Goal: Communication & Community: Answer question/provide support

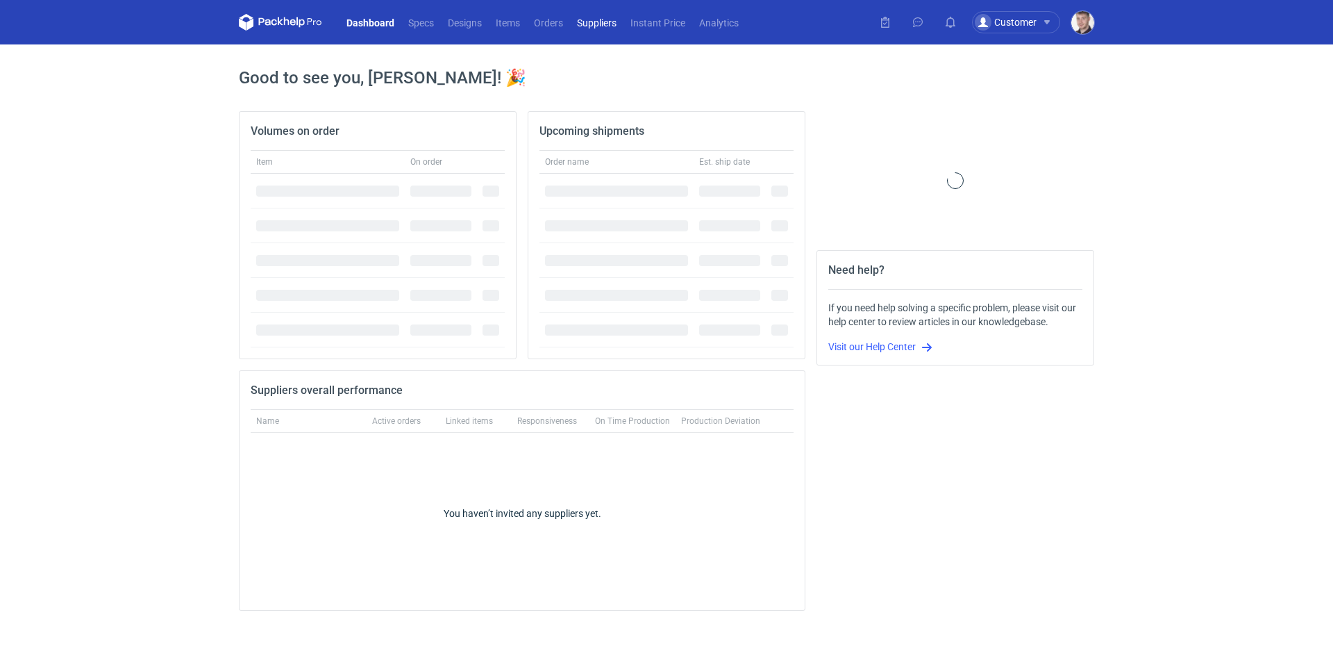
click at [574, 19] on link "Suppliers" at bounding box center [596, 22] width 53 height 17
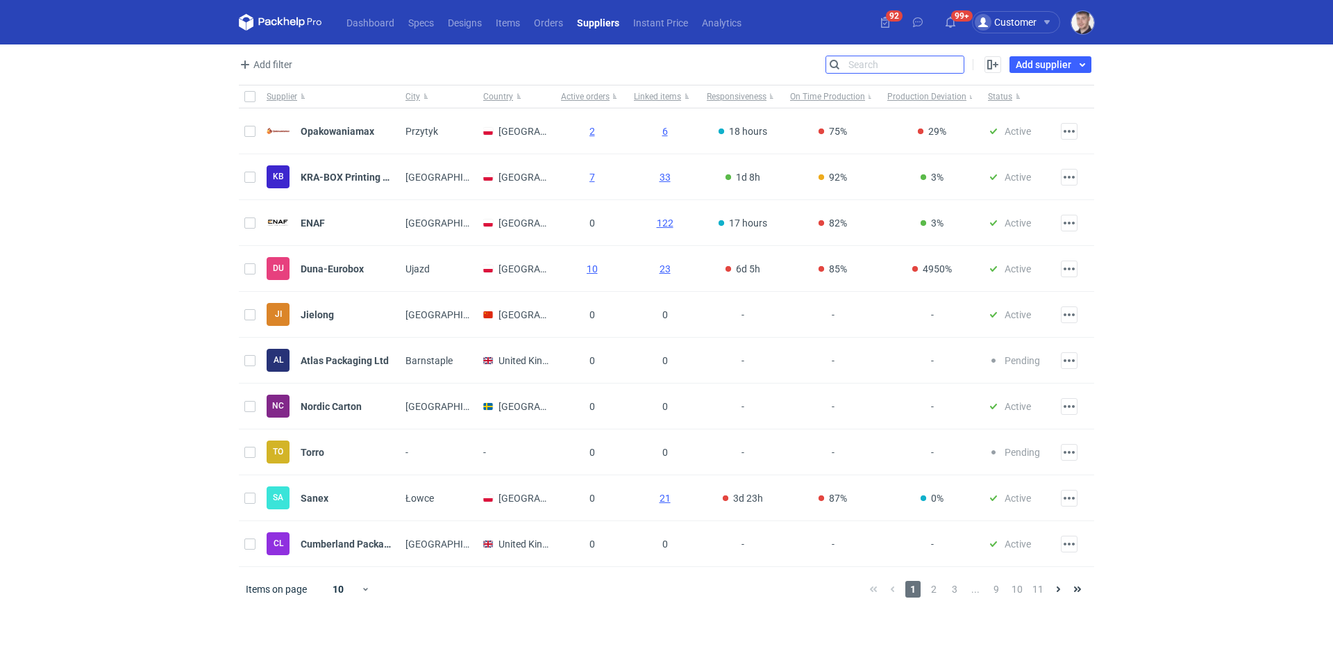
click at [952, 65] on input "Search" at bounding box center [895, 64] width 138 height 17
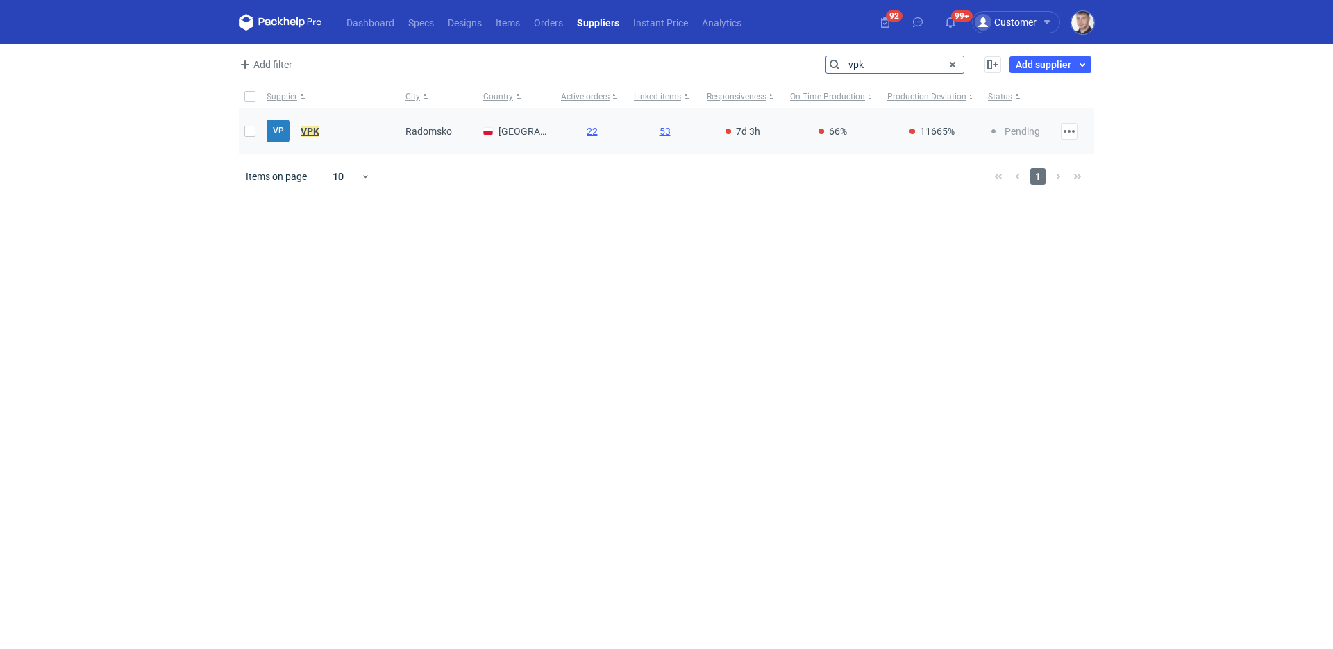
type input "vpk"
click at [299, 135] on link "VPK" at bounding box center [305, 131] width 30 height 11
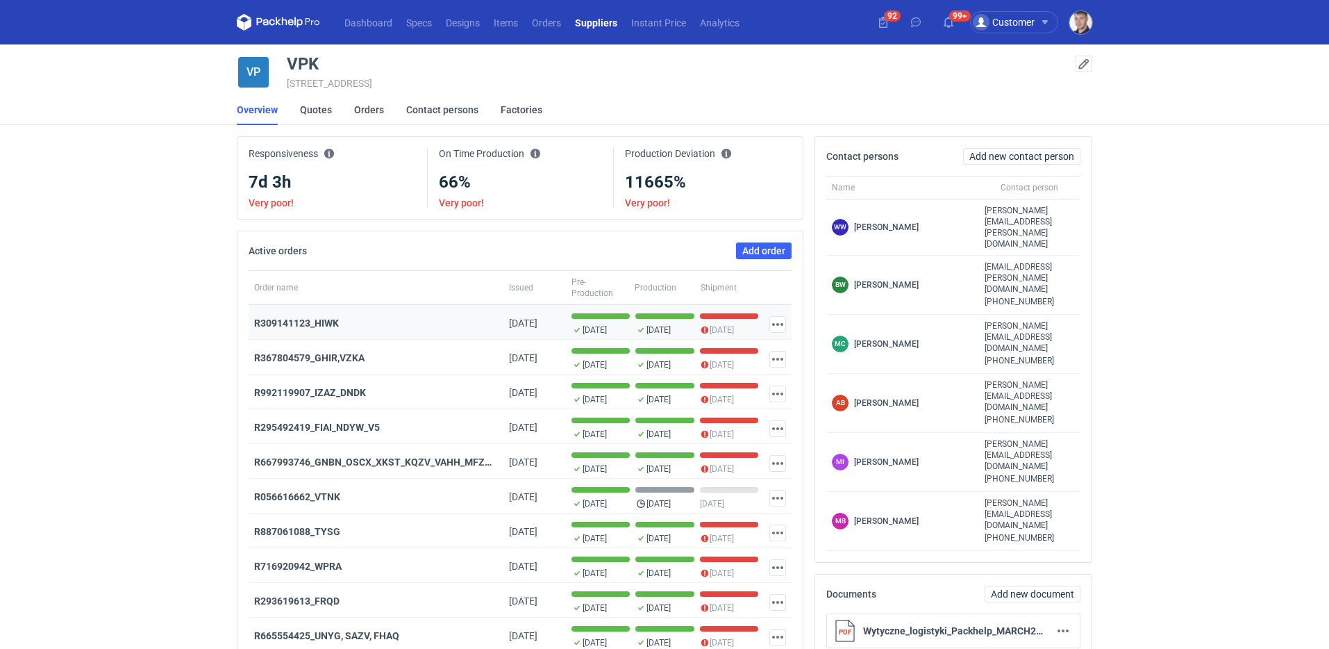
click at [327, 330] on div "R309141123_HIWK" at bounding box center [376, 323] width 244 height 14
click at [331, 319] on strong "R309141123_HIWK" at bounding box center [296, 322] width 85 height 11
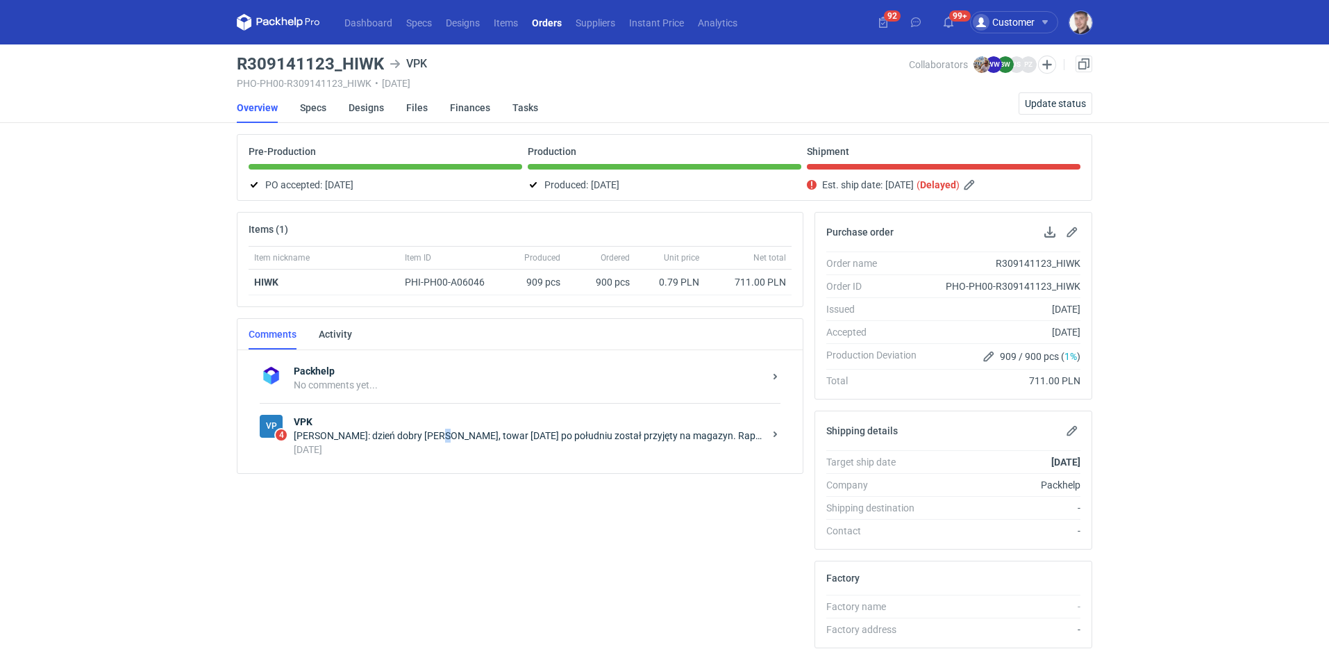
click at [443, 435] on div "Beata Woźniak-Jankowska: dzień dobry Panie Michale, towar dziś po południu zost…" at bounding box center [529, 436] width 470 height 14
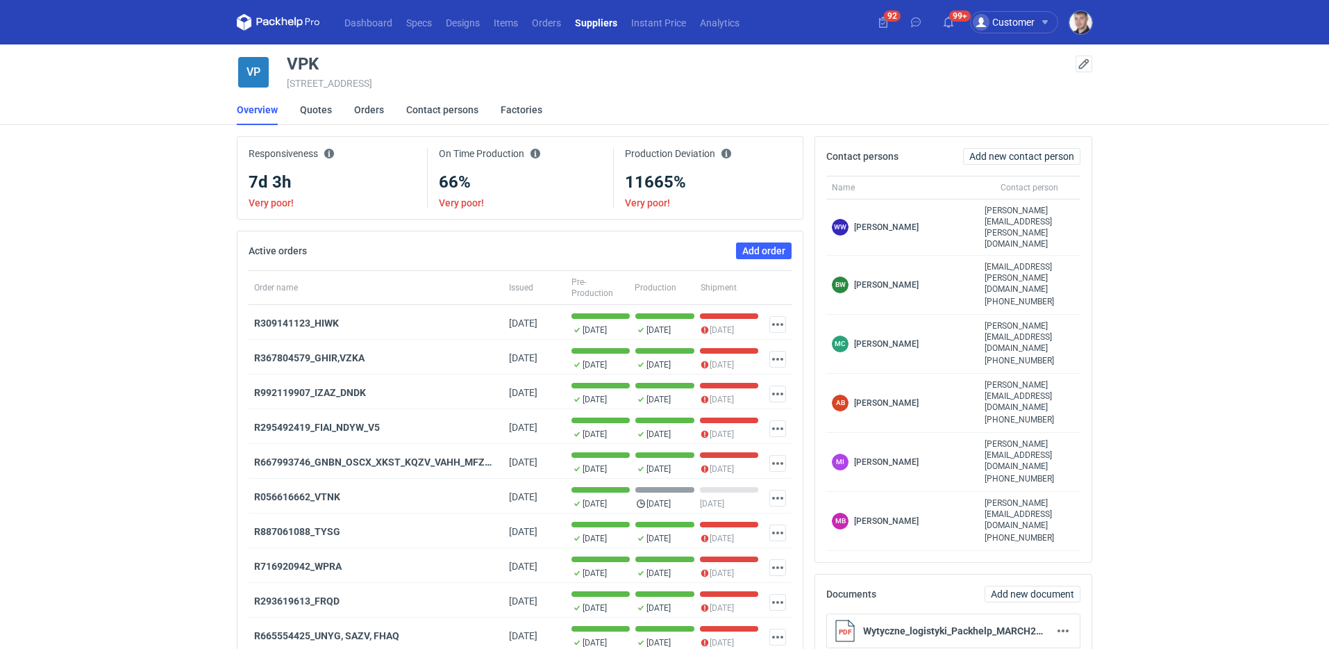
scroll to position [16, 0]
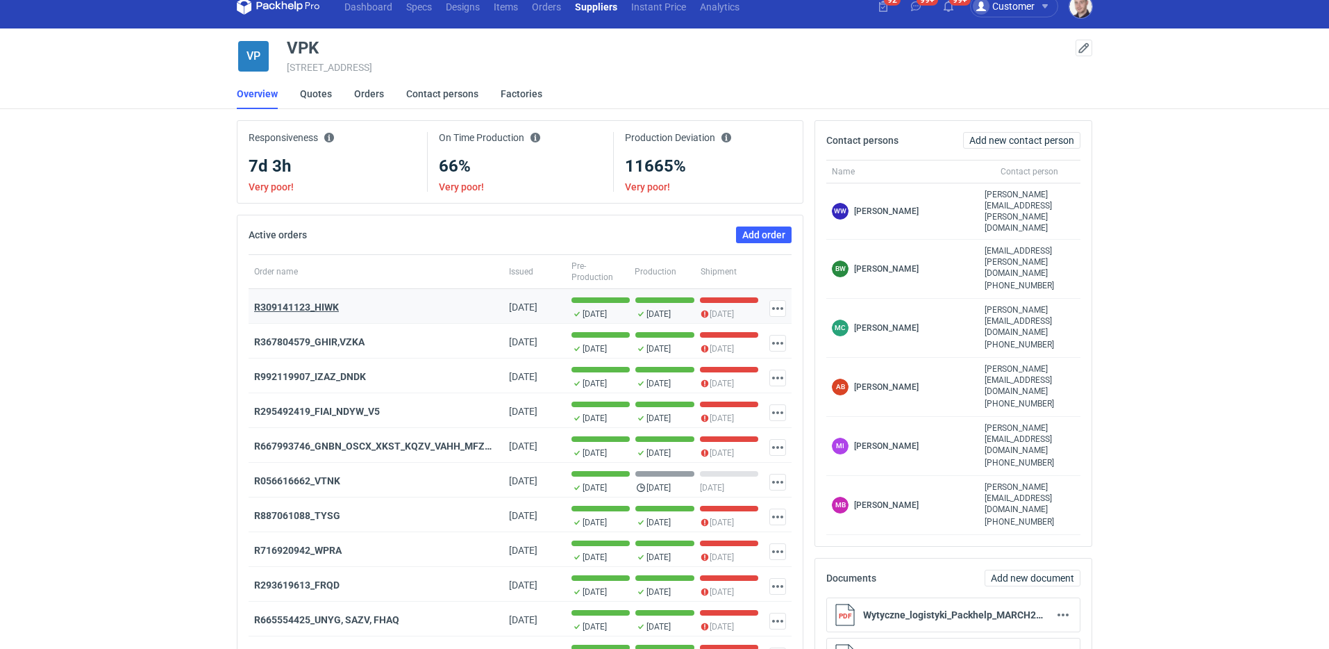
click at [319, 309] on strong "R309141123_HIWK" at bounding box center [296, 306] width 85 height 11
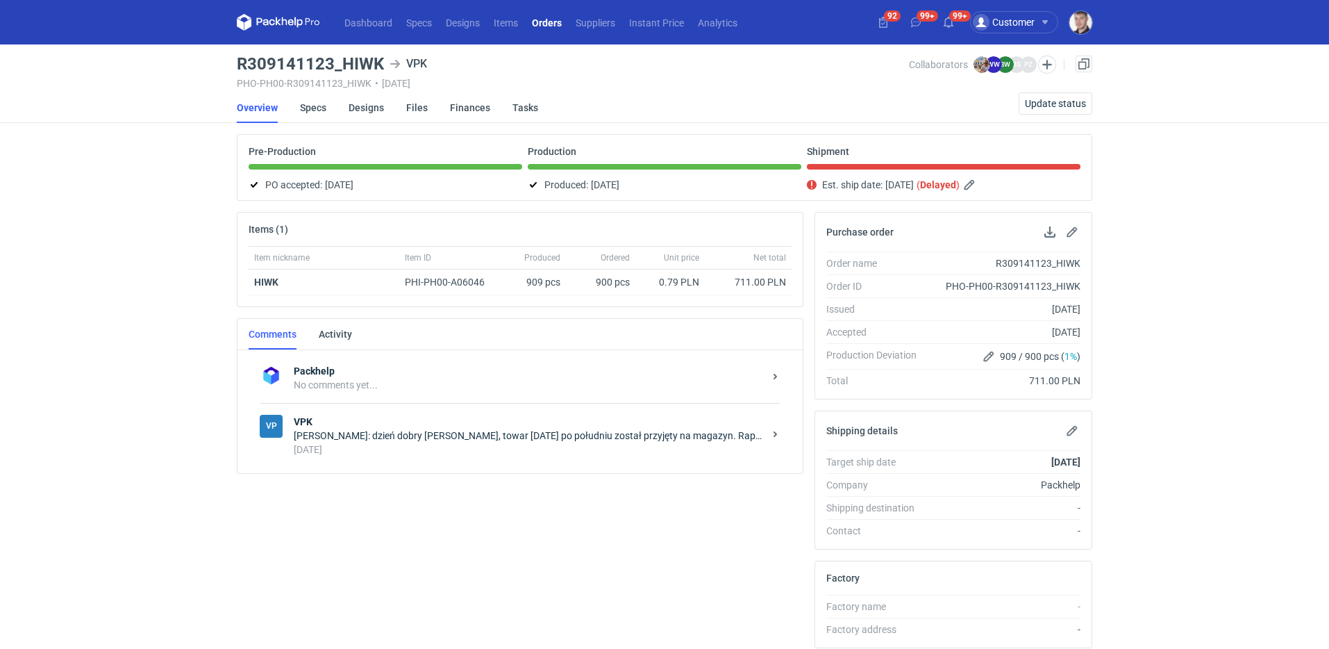
click at [467, 435] on div "Beata Woźniak-Jankowska: dzień dobry Panie Michale, towar dziś po południu zost…" at bounding box center [529, 436] width 470 height 14
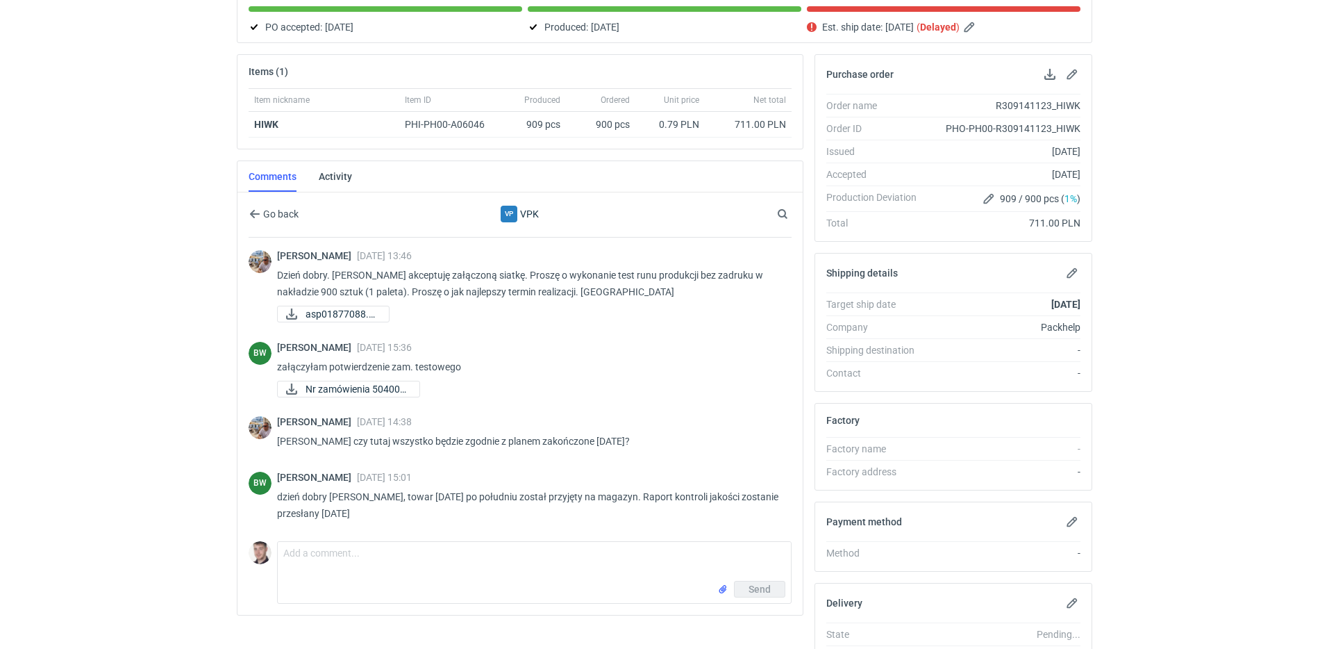
scroll to position [210, 0]
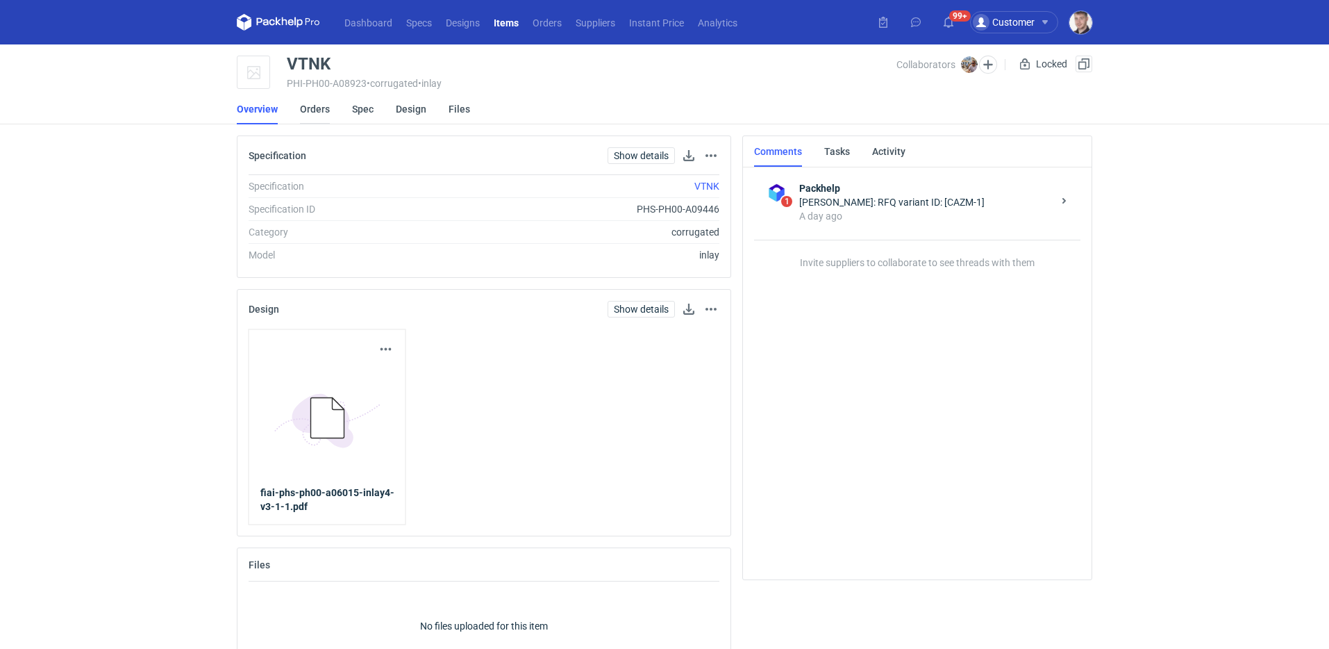
click at [314, 110] on link "Orders" at bounding box center [315, 109] width 30 height 31
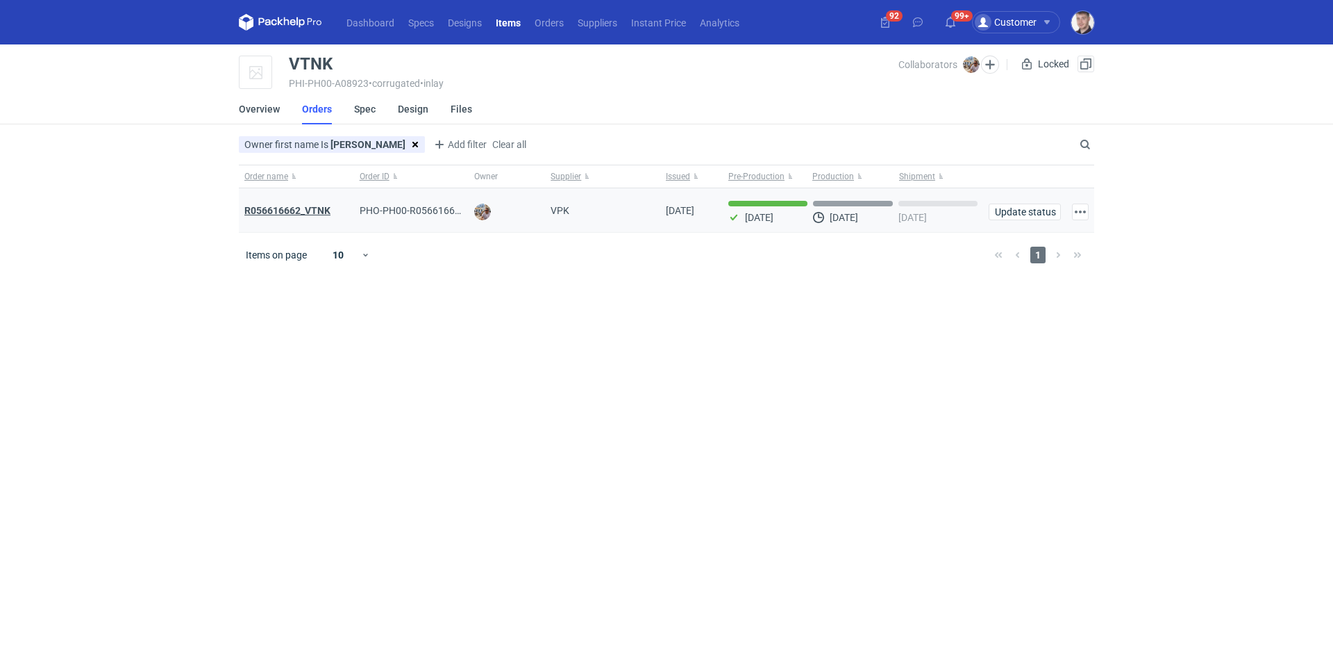
click at [308, 209] on strong "R056616662_VTNK" at bounding box center [287, 210] width 86 height 11
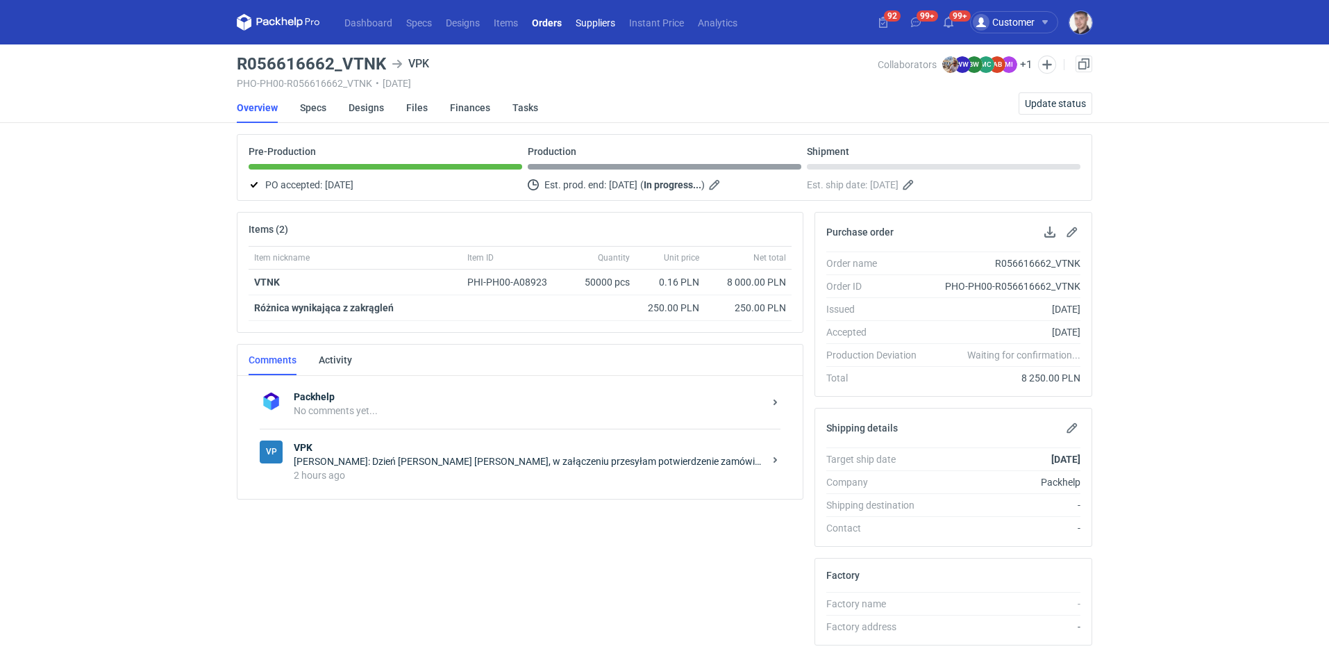
click at [588, 27] on link "Suppliers" at bounding box center [595, 22] width 53 height 17
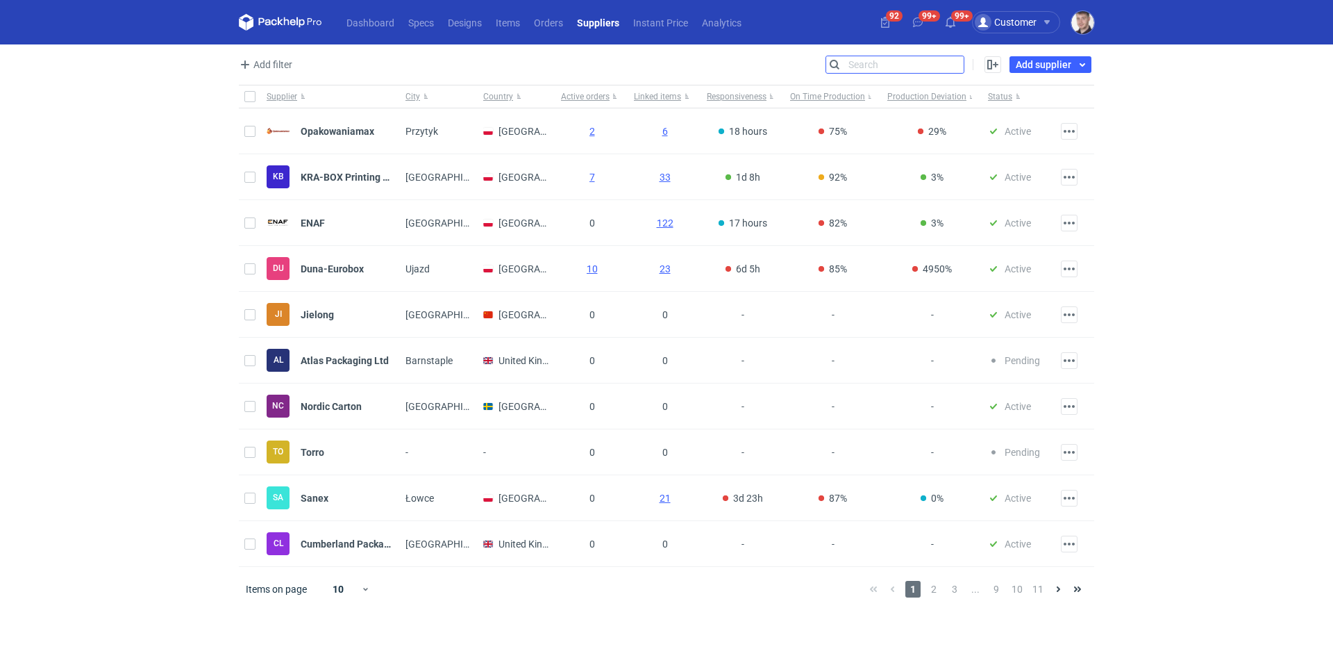
click at [954, 64] on input "Search" at bounding box center [895, 64] width 138 height 17
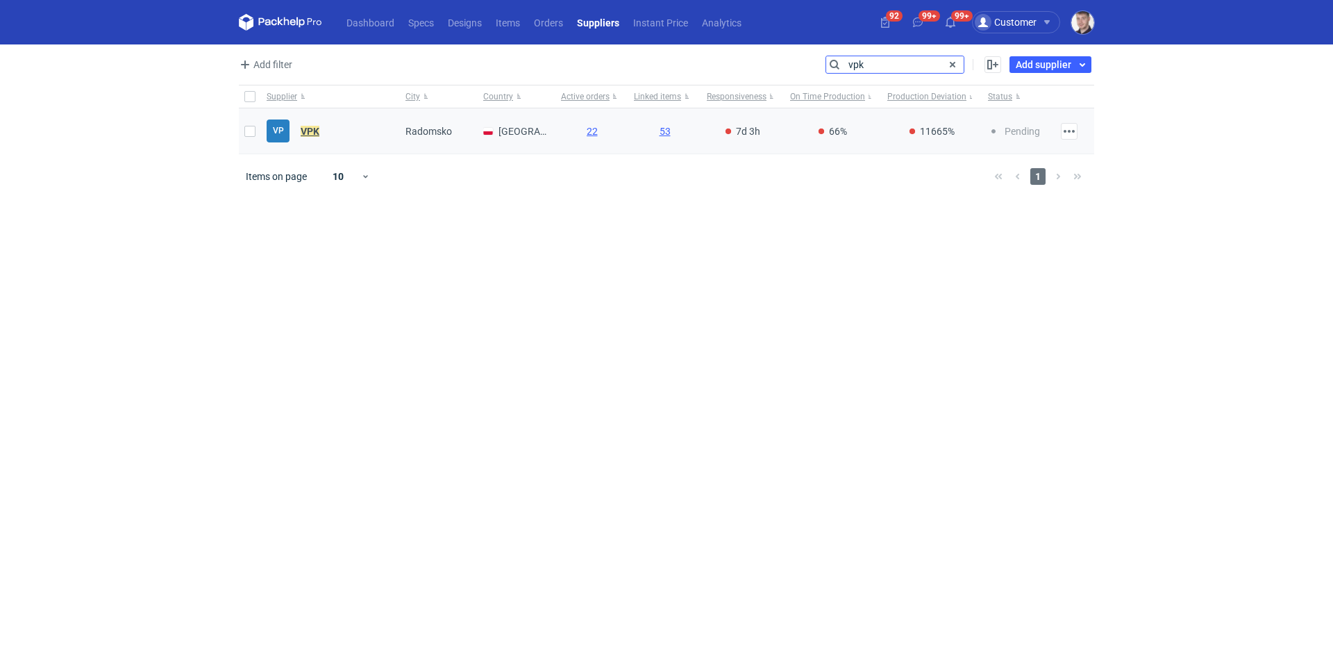
type input "vpk"
click at [313, 132] on em "VPK" at bounding box center [310, 131] width 19 height 15
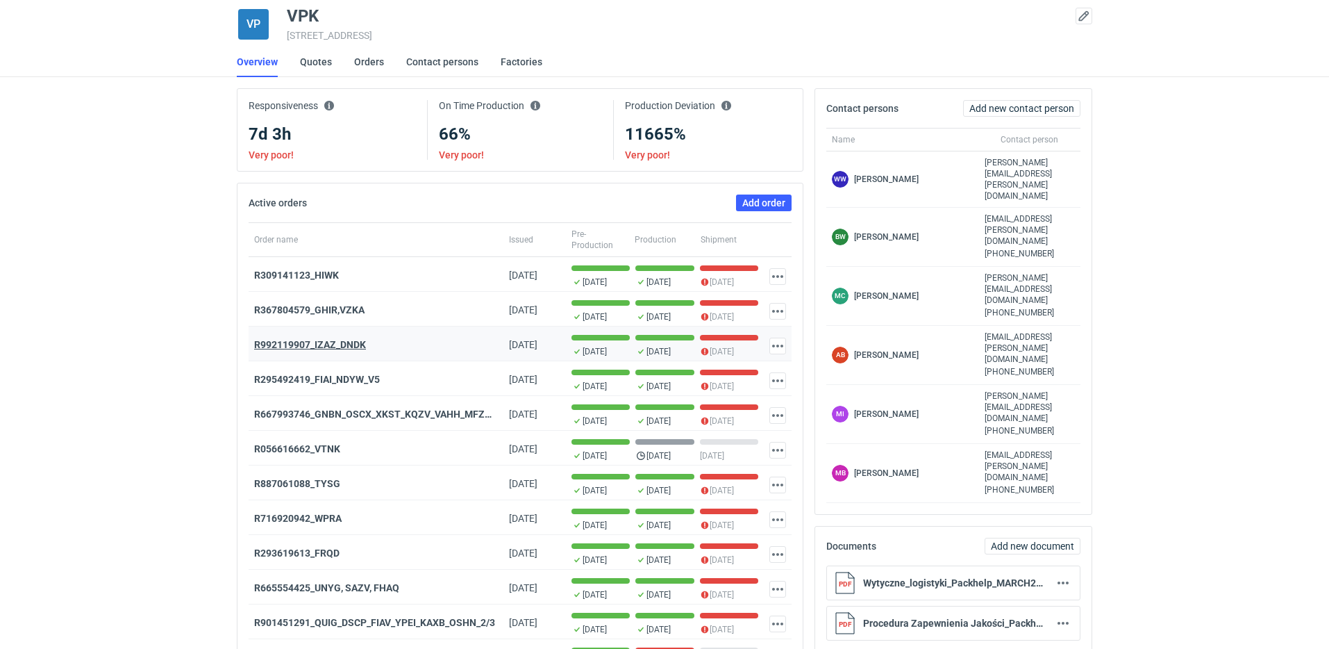
scroll to position [104, 0]
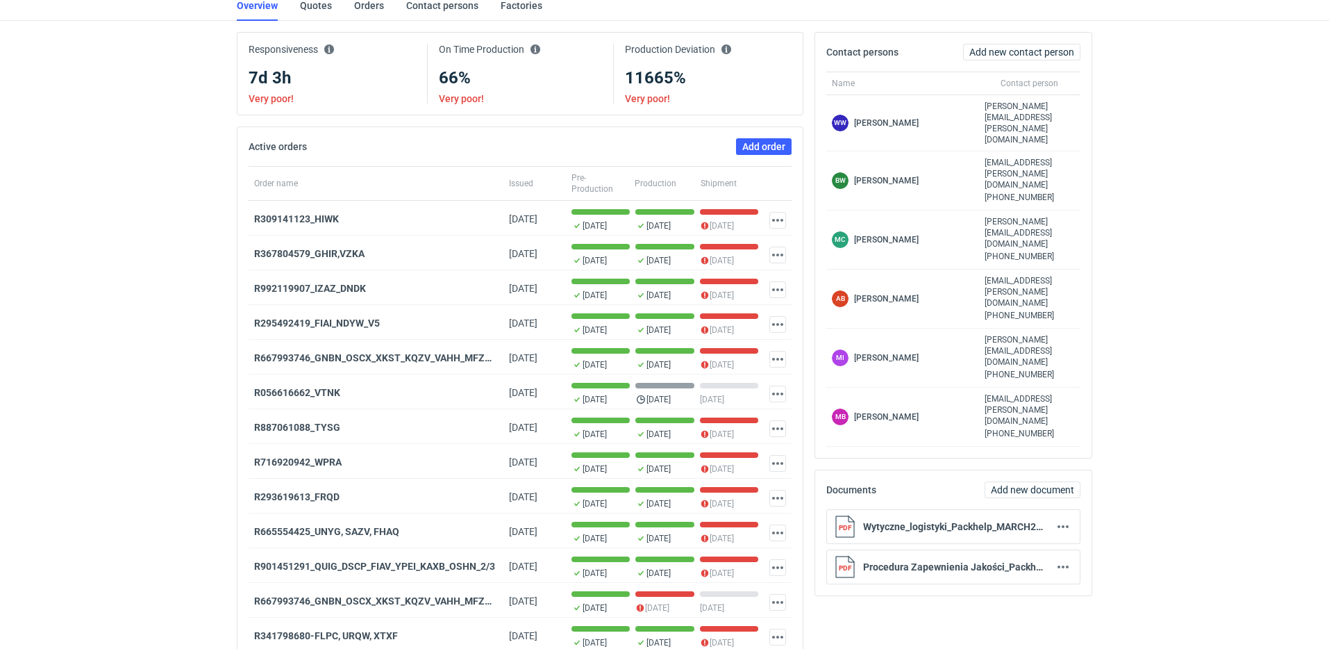
click at [520, 186] on span "Issued" at bounding box center [521, 183] width 24 height 11
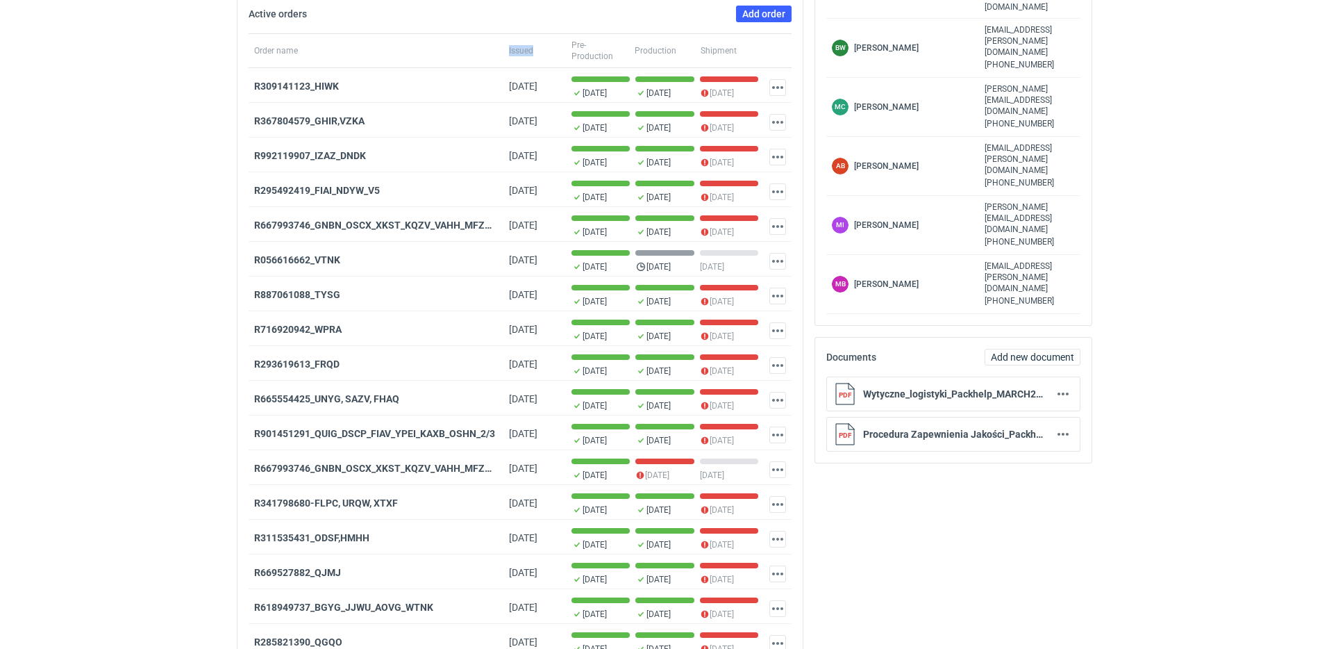
scroll to position [0, 0]
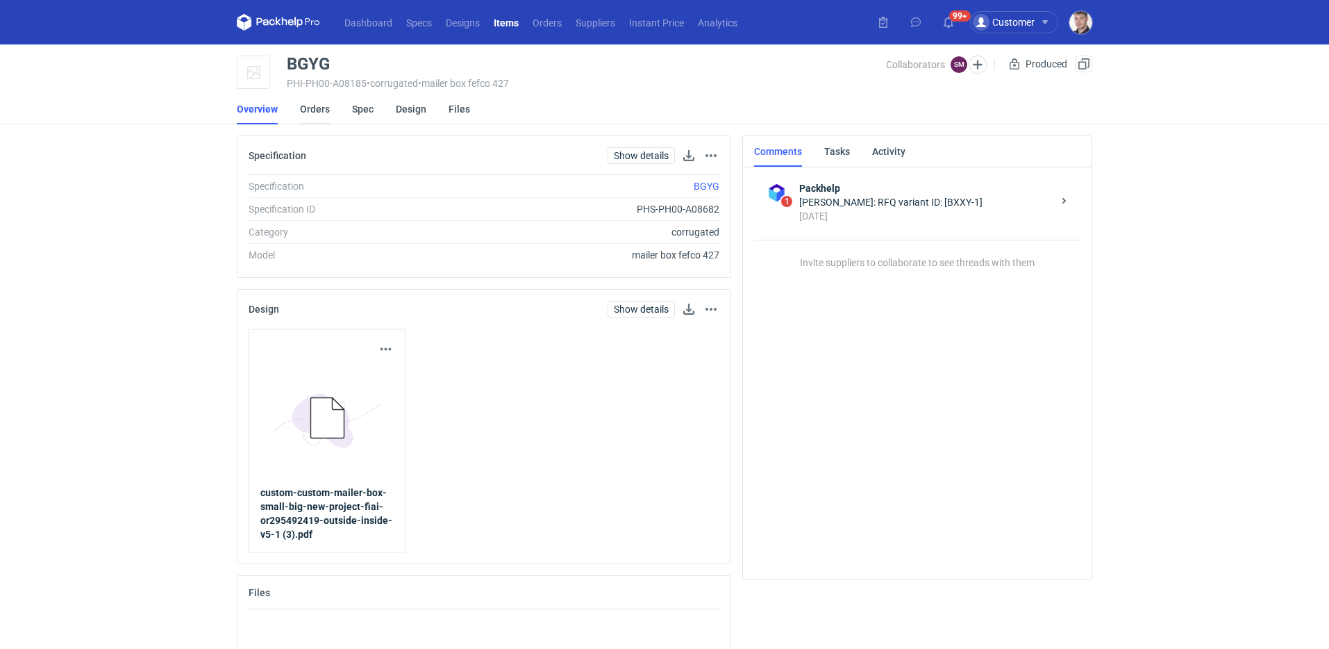
click at [314, 110] on link "Orders" at bounding box center [315, 109] width 30 height 31
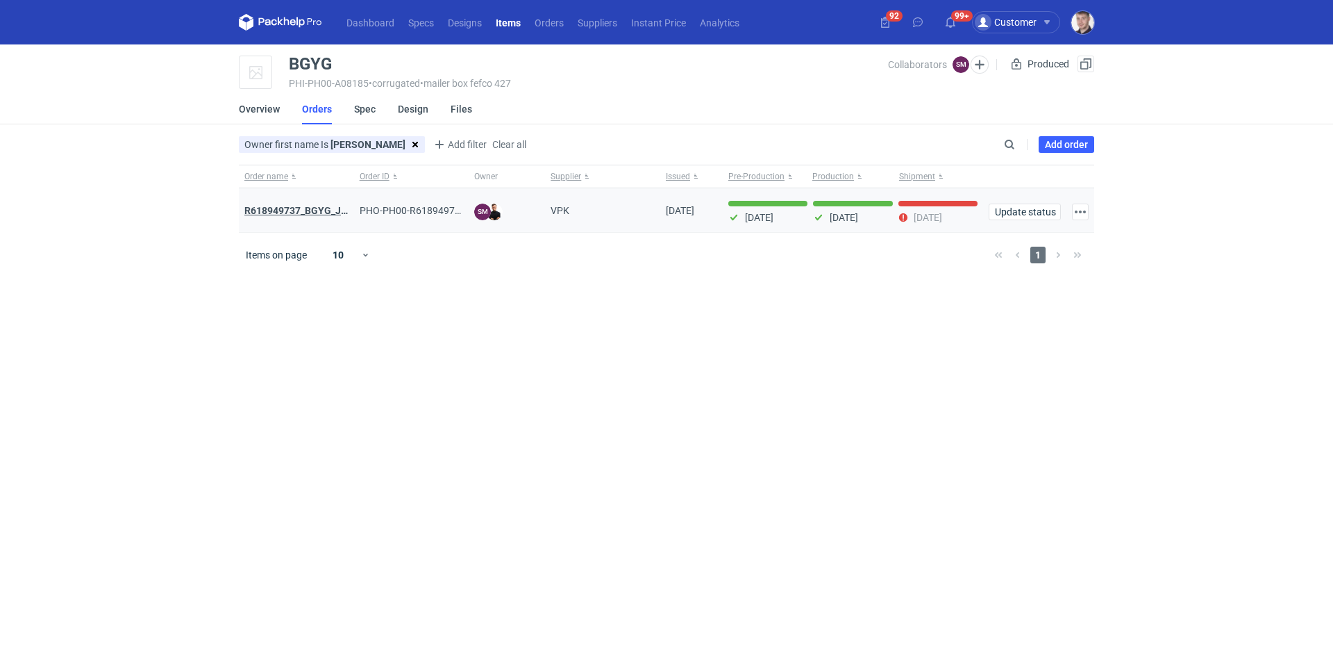
click at [316, 210] on strong "R618949737_BGYG_JJWU_AOVG_WTNK" at bounding box center [333, 210] width 179 height 11
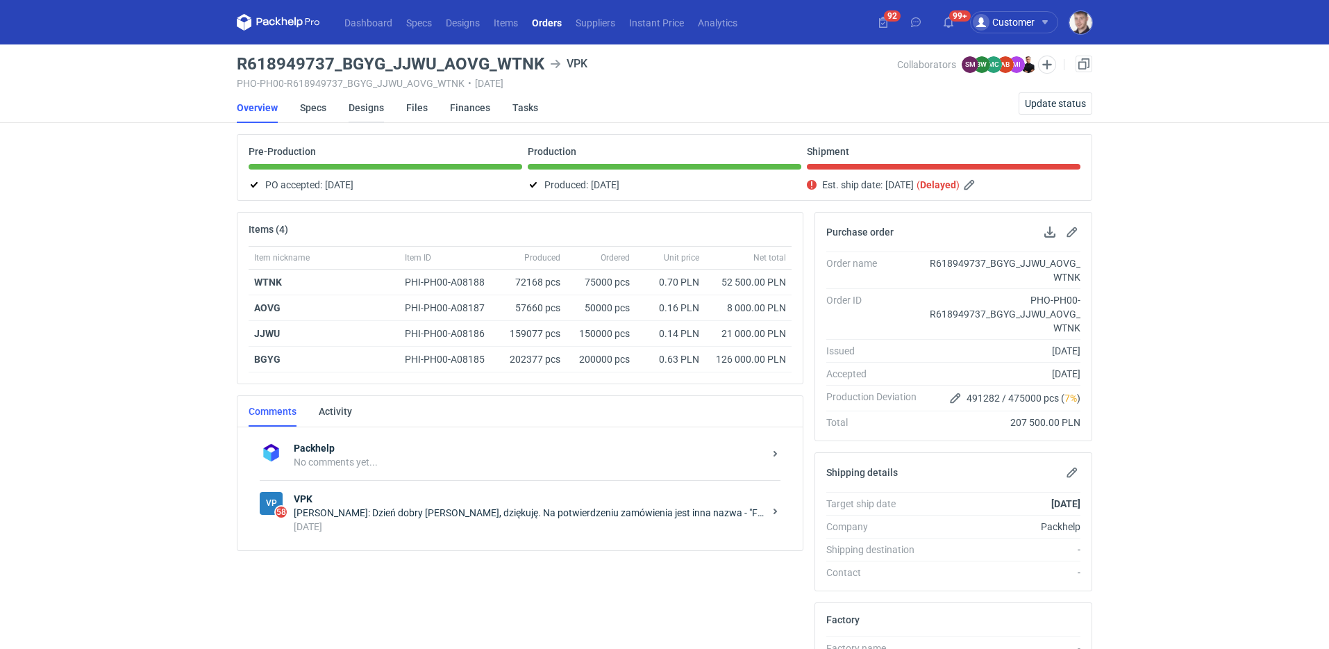
click at [363, 111] on link "Designs" at bounding box center [366, 107] width 35 height 31
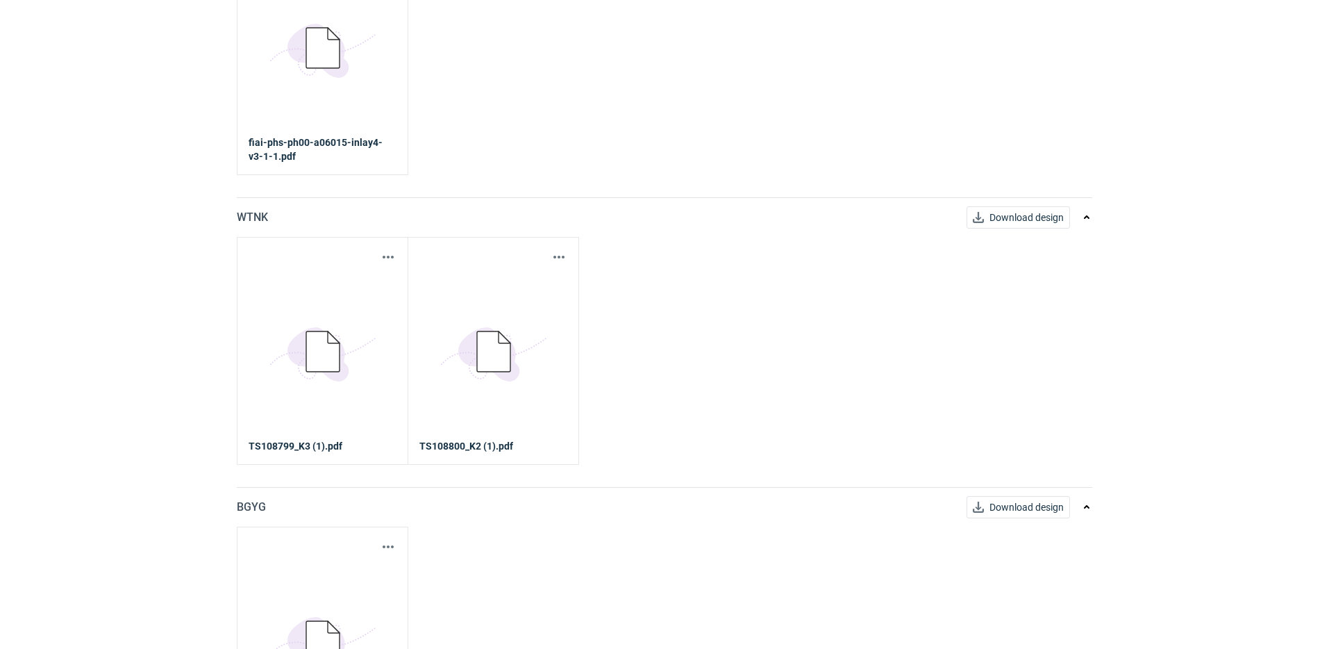
scroll to position [724, 0]
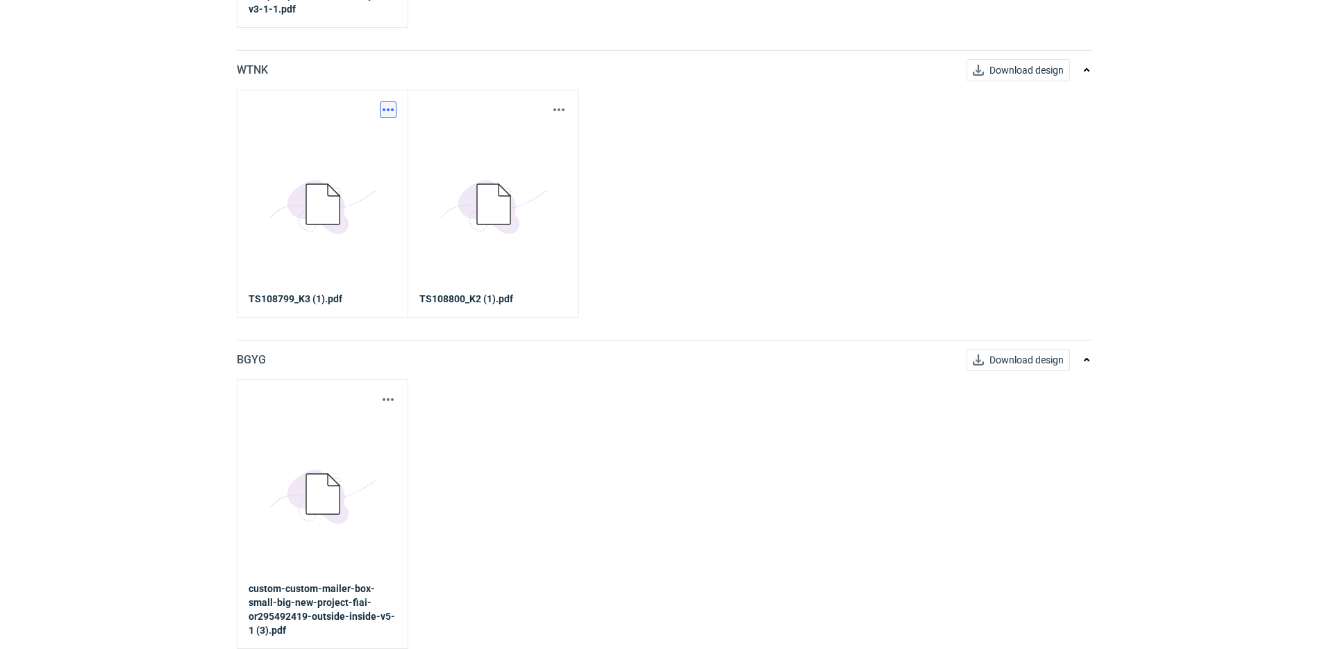
click at [389, 112] on button "button" at bounding box center [388, 109] width 17 height 17
click at [355, 146] on link "Download design part" at bounding box center [327, 140] width 128 height 22
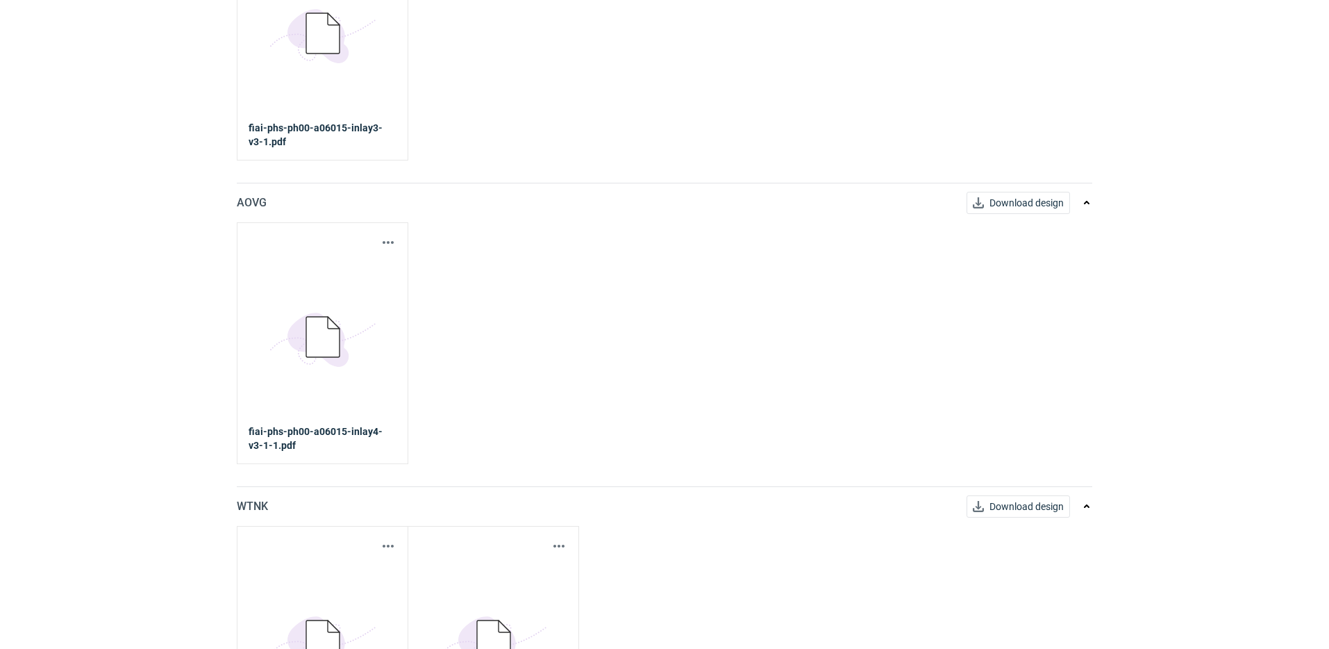
scroll to position [40, 0]
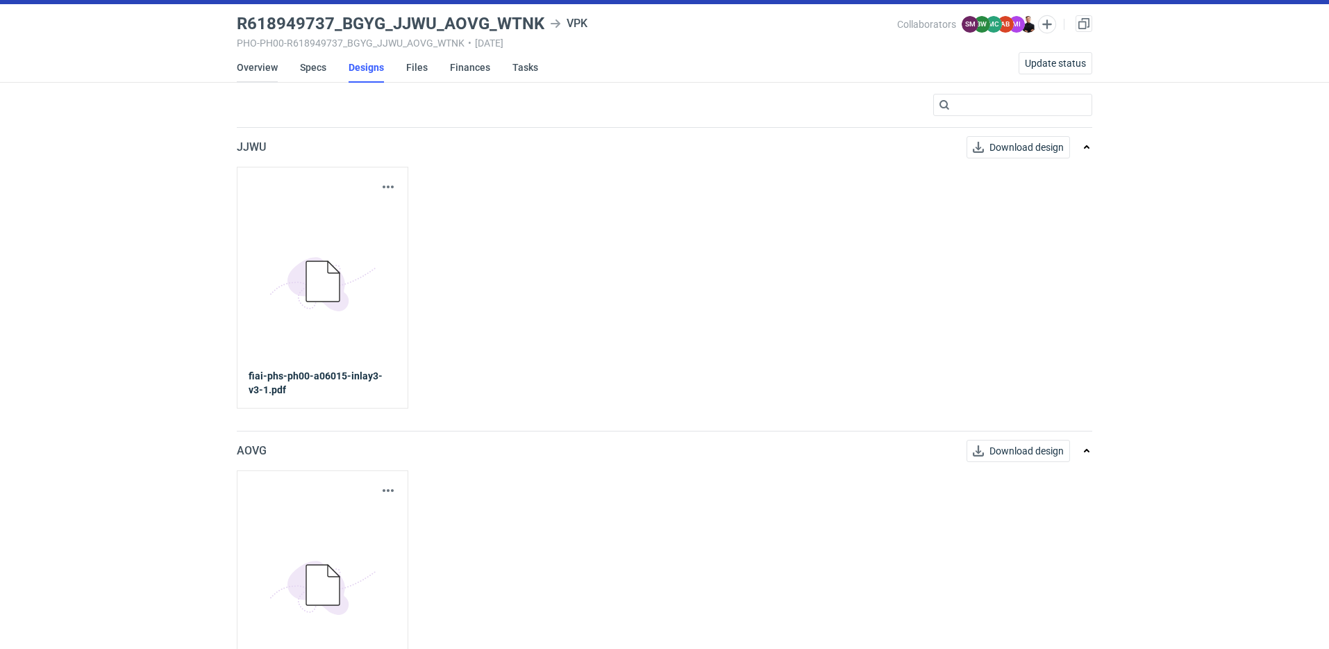
click at [276, 67] on li "Overview" at bounding box center [268, 67] width 63 height 31
click at [272, 67] on link "Overview" at bounding box center [257, 67] width 41 height 31
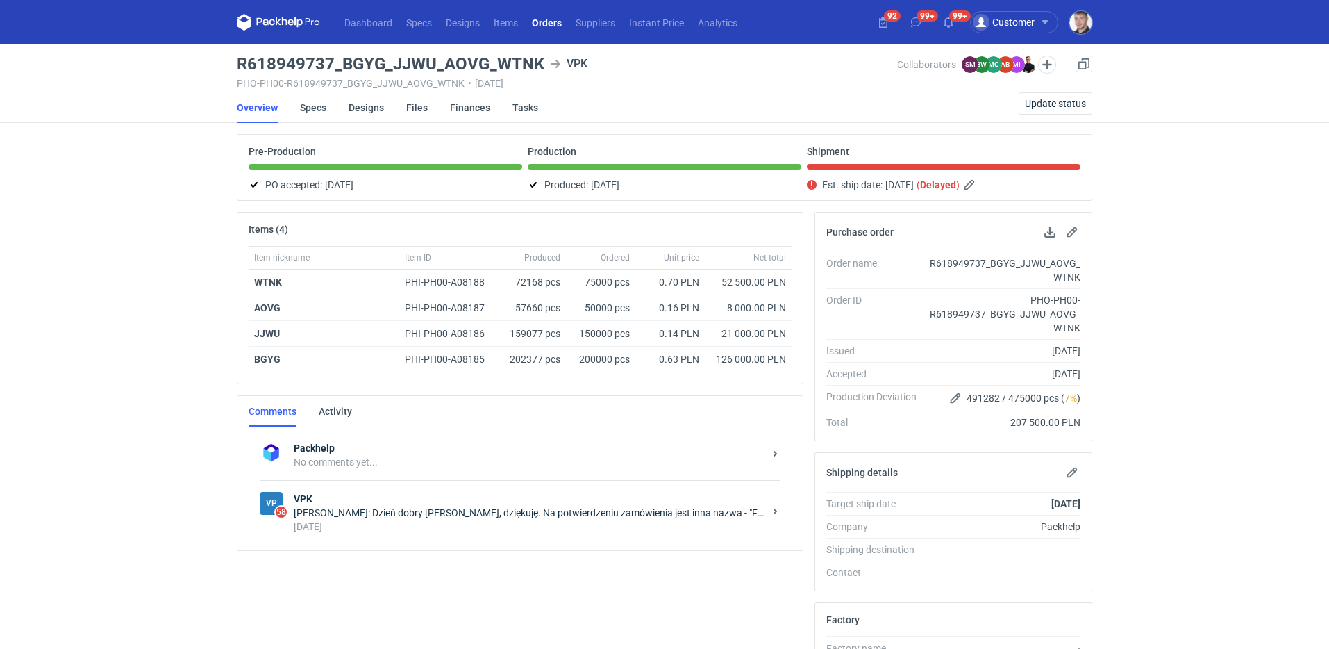
click at [524, 555] on div "Items (4) Item nickname Item ID Produced Ordered Unit price Net total WTNK PHI-…" at bounding box center [520, 560] width 578 height 697
click at [520, 533] on div "[DATE]" at bounding box center [529, 527] width 470 height 14
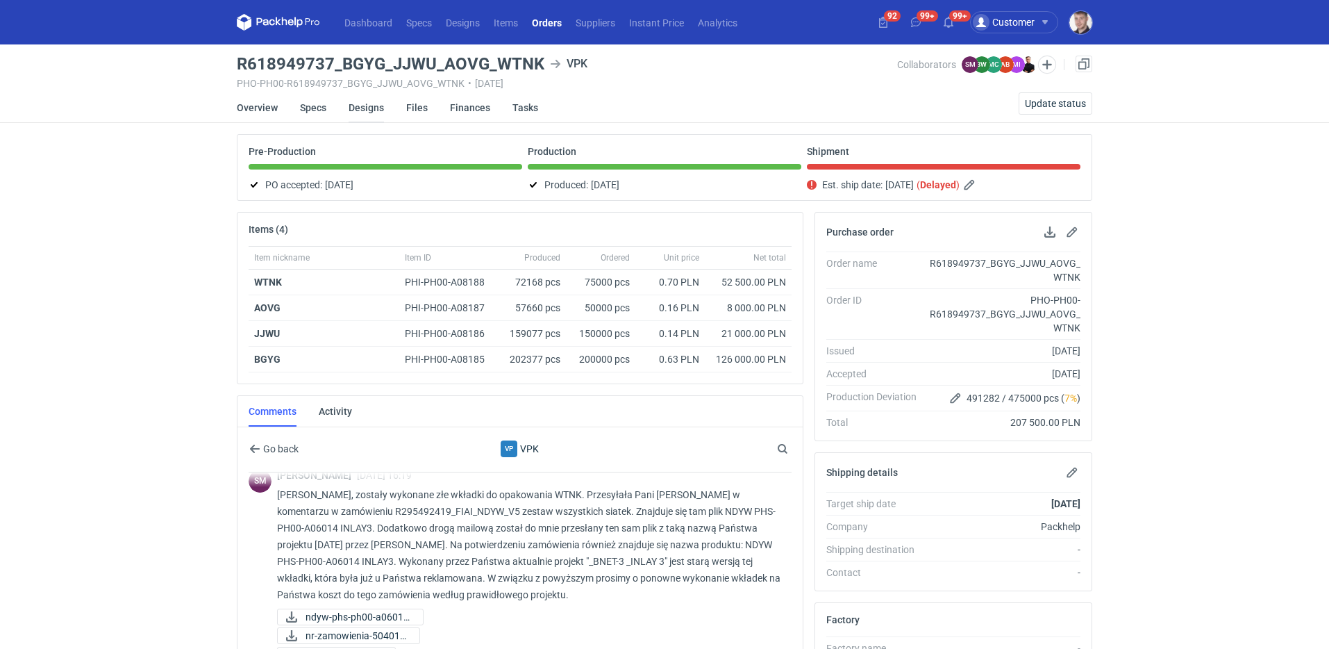
click at [358, 107] on link "Designs" at bounding box center [366, 107] width 35 height 31
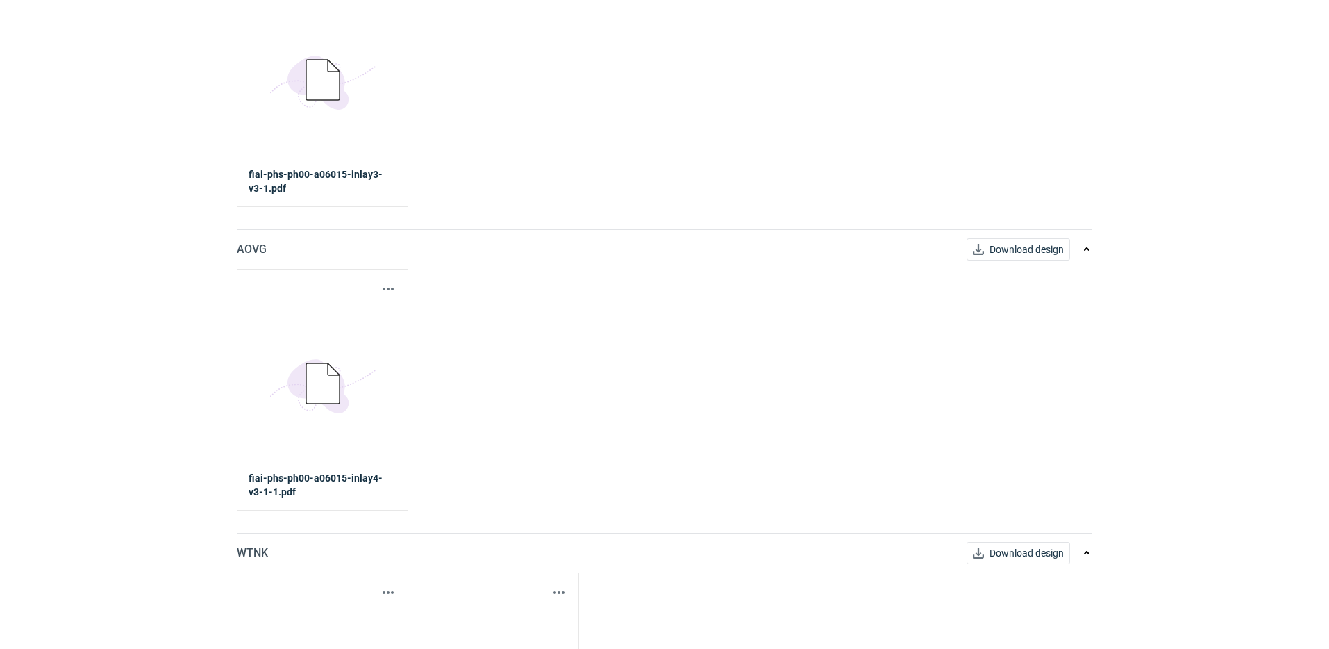
scroll to position [158, 0]
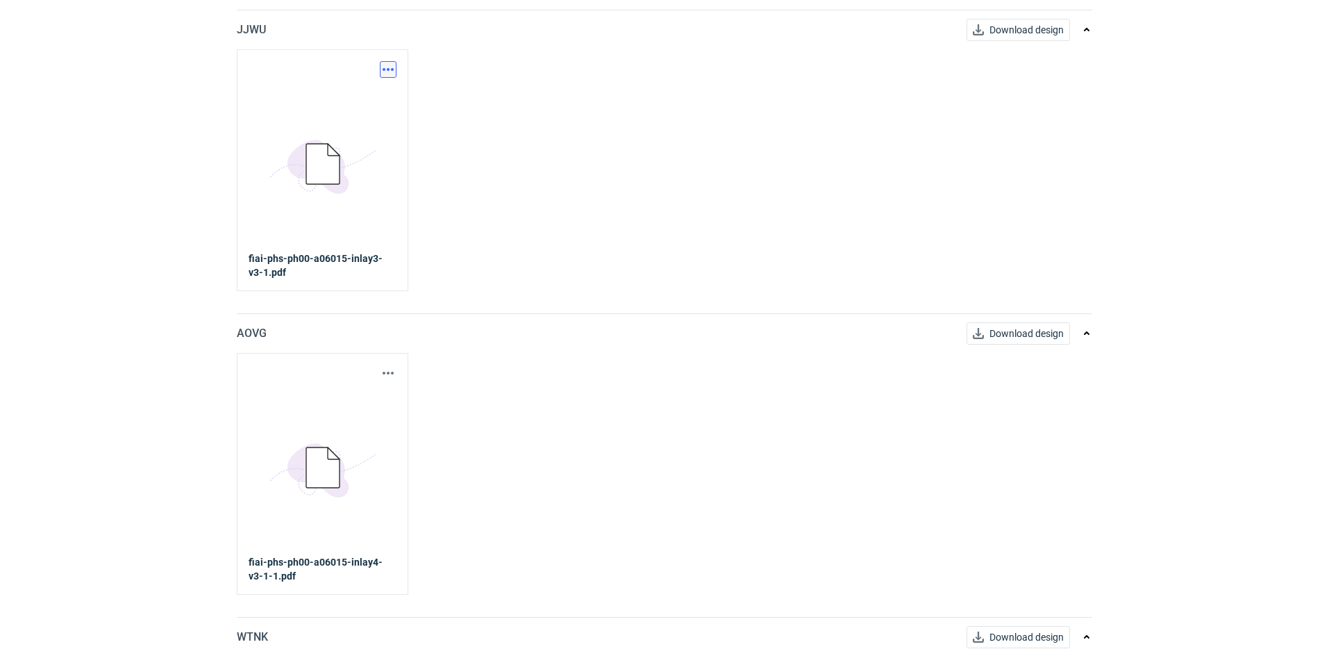
click at [394, 66] on button "button" at bounding box center [388, 69] width 17 height 17
click at [383, 90] on link "Download design part" at bounding box center [327, 100] width 128 height 22
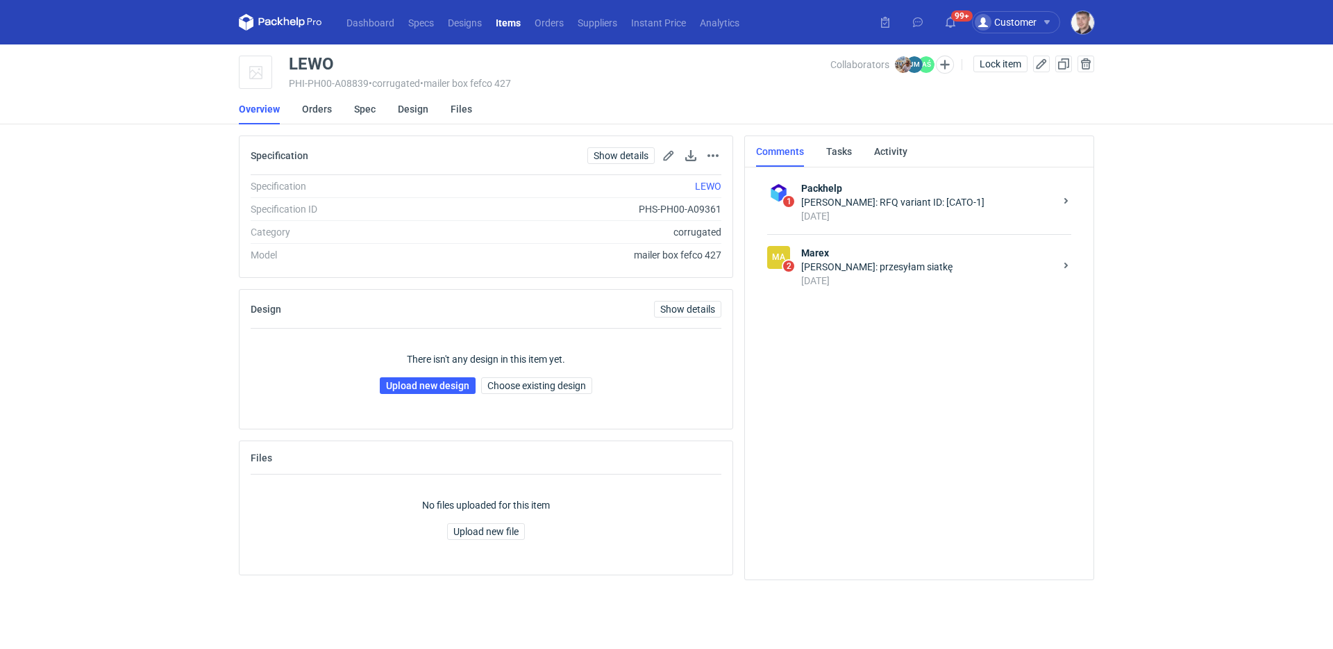
click at [866, 274] on div "22 days ago" at bounding box center [928, 281] width 254 height 14
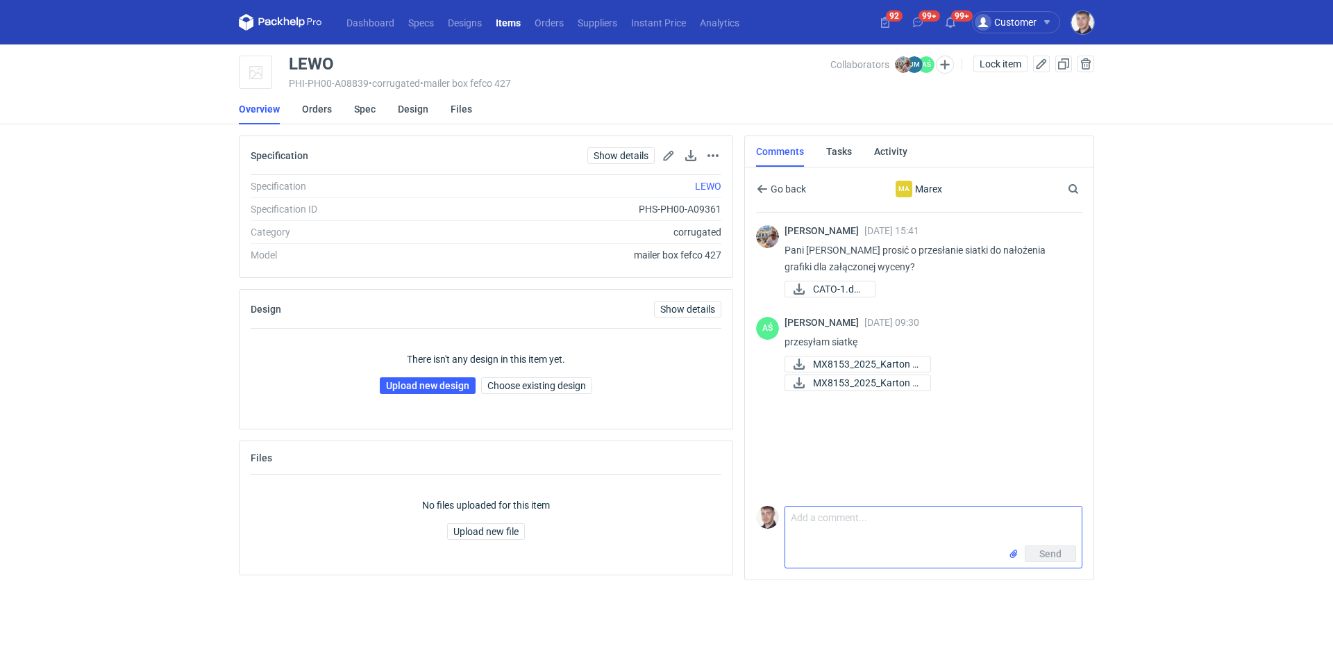
click at [856, 527] on textarea "Comment message" at bounding box center [934, 525] width 297 height 39
paste textarea "mamy inne wartości jeżeli chodzi o grubość lini (wieksze)"
drag, startPoint x: 999, startPoint y: 532, endPoint x: 1049, endPoint y: 544, distance: 51.4
click at [1001, 532] on textarea "Prośba o weryfikację pliku czy nie będzie problemów przy druku. -mamy inne wart…" at bounding box center [934, 525] width 297 height 39
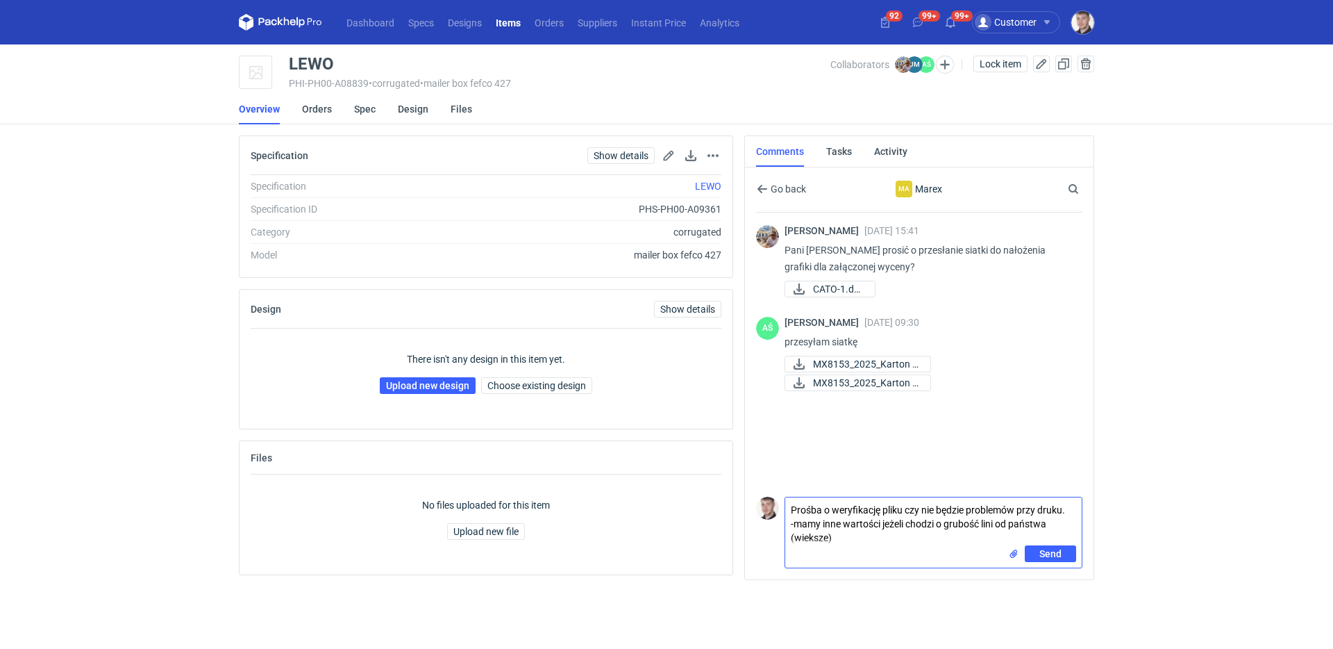
click at [846, 537] on textarea "Prośba o weryfikację pliku czy nie będzie problemów przy druku. -mamy inne wart…" at bounding box center [934, 521] width 297 height 48
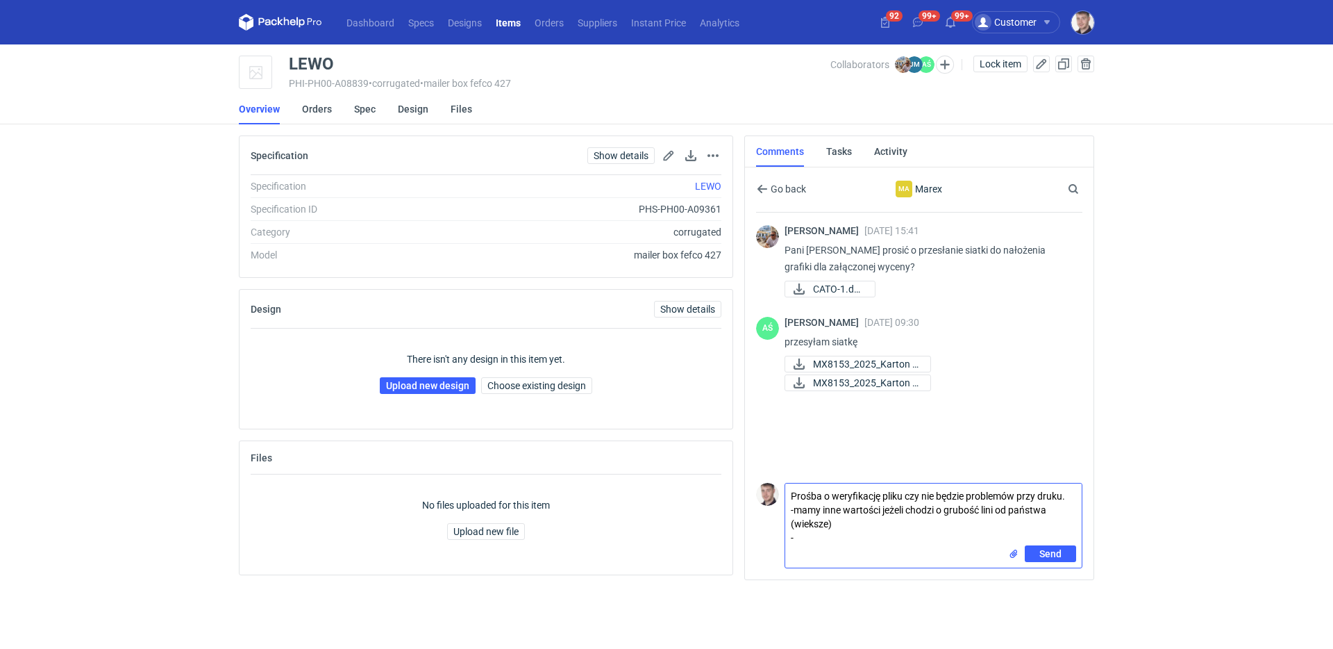
paste textarea "klient nie ma wektorowych plików wiec czy bitmapa 500dpi a druga 1400dpi bedzie…"
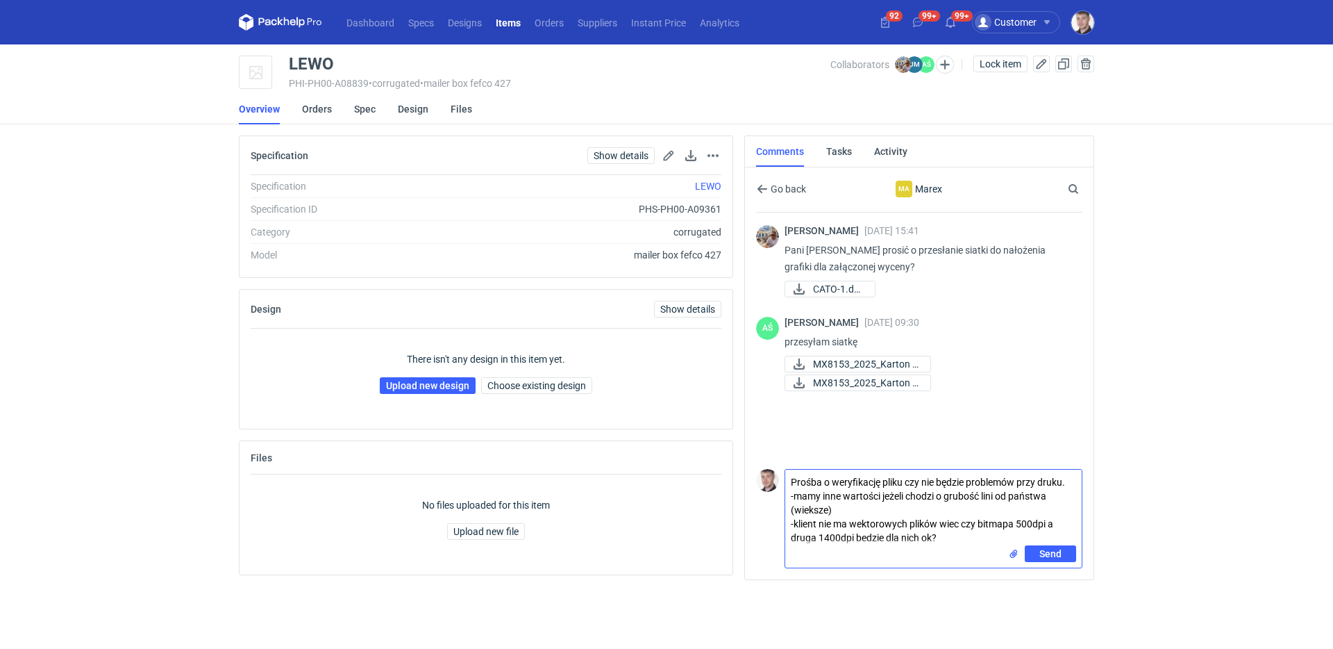
drag, startPoint x: 917, startPoint y: 538, endPoint x: 890, endPoint y: 539, distance: 27.1
click at [890, 539] on textarea "Prośba o weryfikację pliku czy nie będzie problemów przy druku. -mamy inne wart…" at bounding box center [934, 507] width 297 height 76
click at [1073, 479] on textarea "Prośba o weryfikację pliku czy nie będzie problemów przy druku. -mamy inne wart…" at bounding box center [934, 507] width 297 height 76
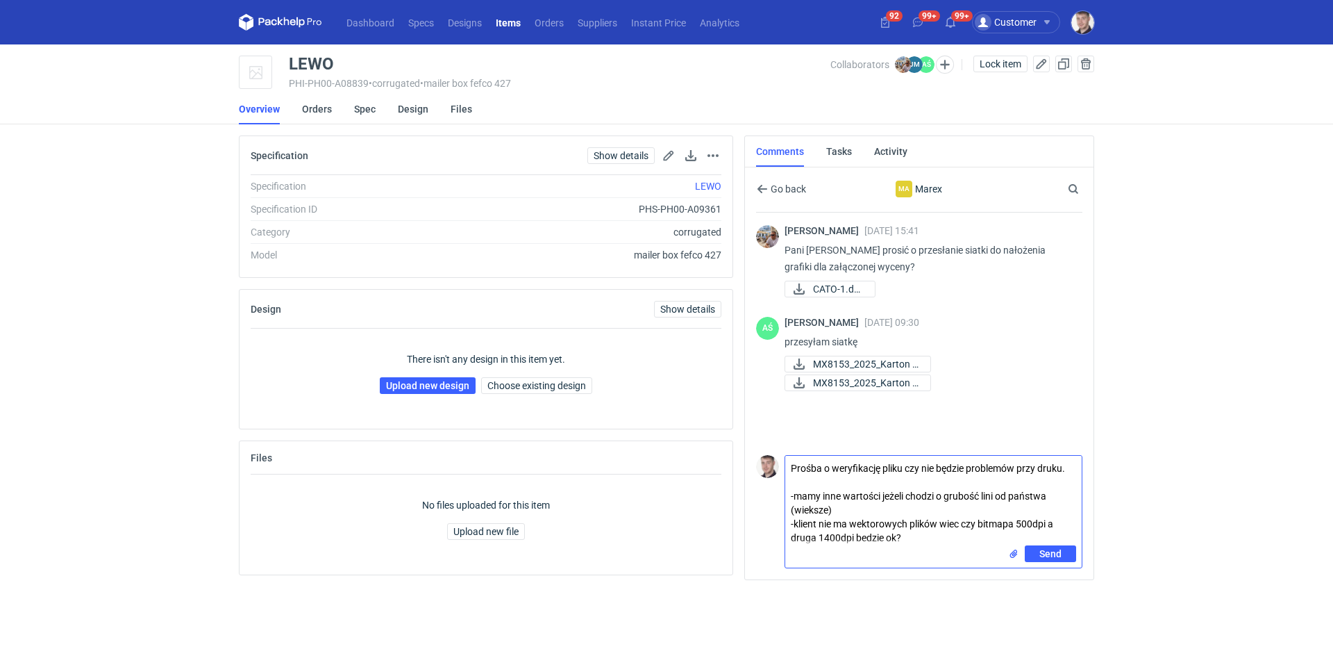
click at [788, 496] on textarea "Prośba o weryfikację pliku czy nie będzie problemów przy druku. -mamy inne wart…" at bounding box center [934, 501] width 297 height 90
click at [919, 537] on textarea "Prośba o weryfikację pliku czy nie będzie problemów przy druku. "-mamy inne war…" at bounding box center [934, 501] width 297 height 90
type textarea "Prośba o weryfikację pliku czy nie będzie problemów przy druku. "-mamy inne war…"
click at [1008, 552] on input "file" at bounding box center [1013, 554] width 11 height 15
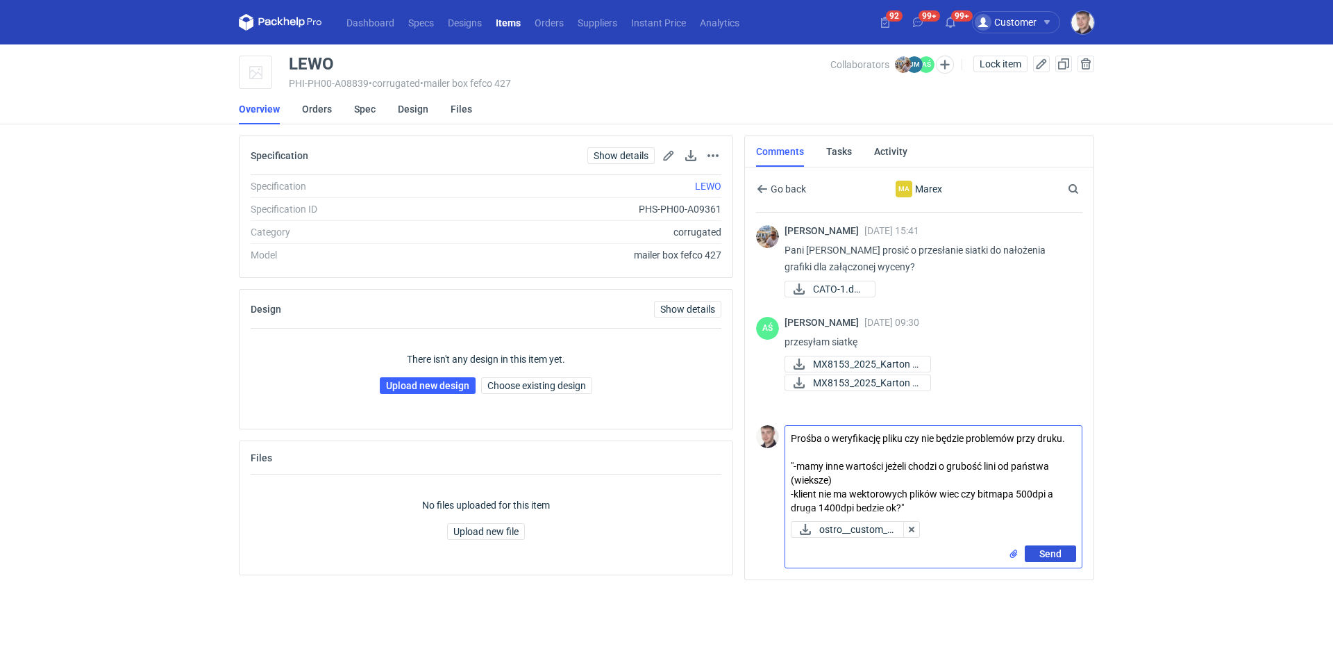
click at [1052, 549] on span "Send" at bounding box center [1051, 554] width 22 height 10
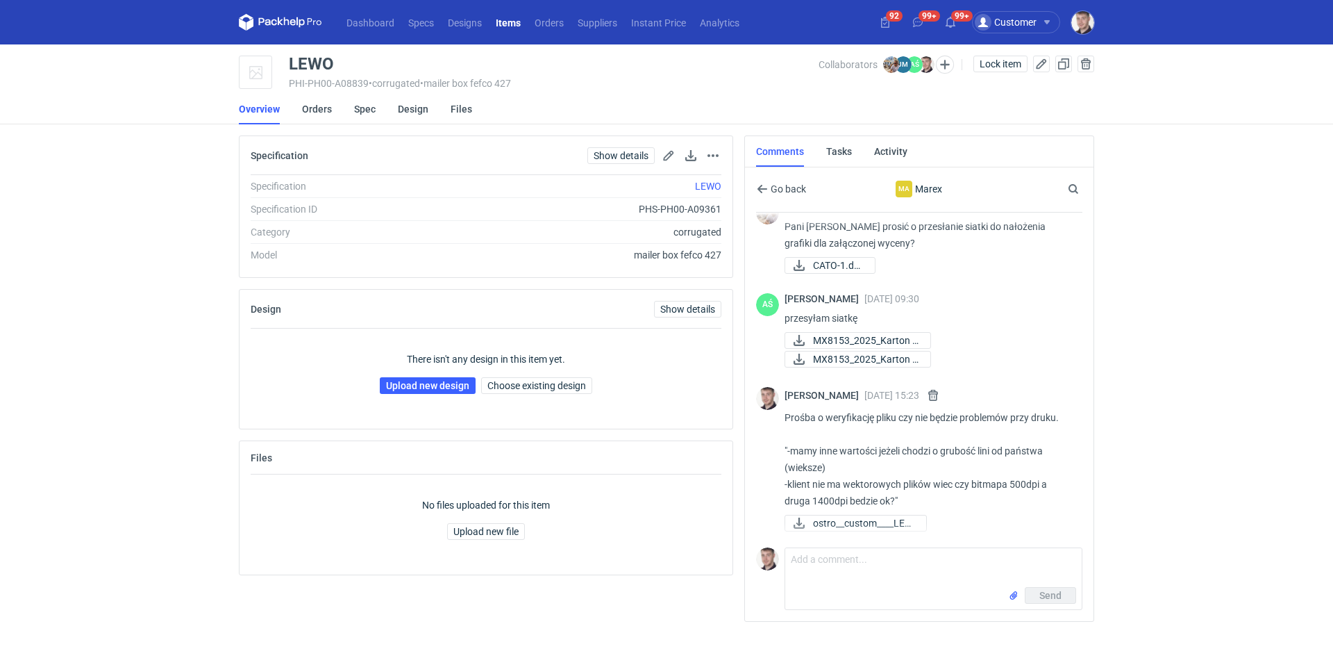
scroll to position [18, 0]
